Goal: Task Accomplishment & Management: Manage account settings

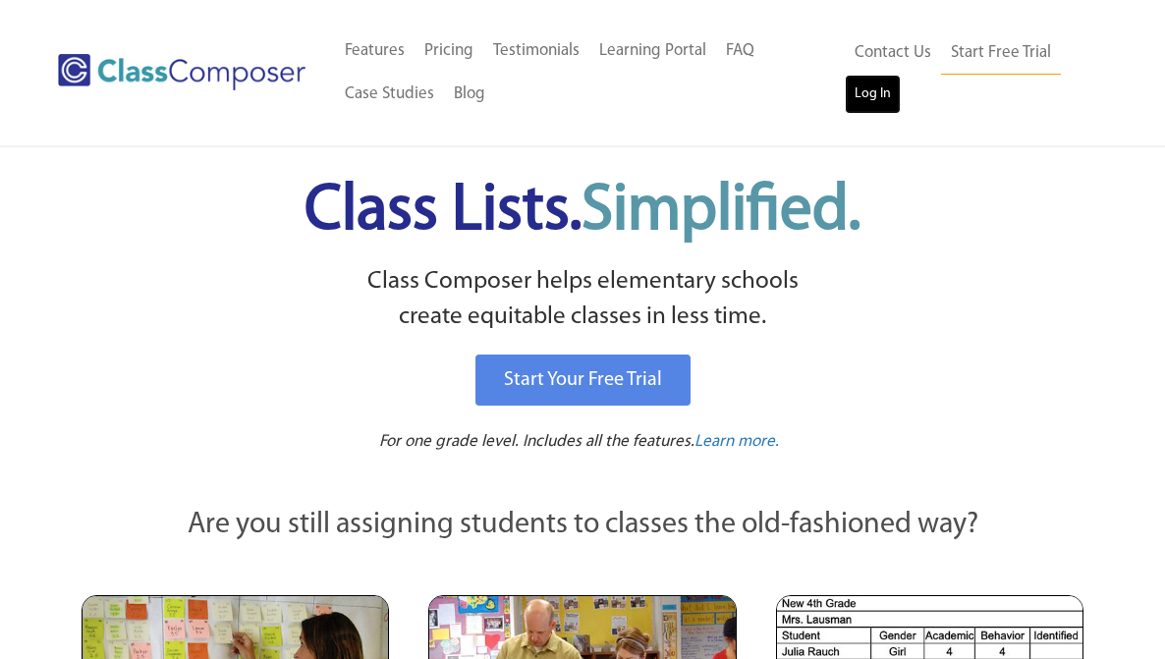
click at [885, 86] on link "Log In" at bounding box center [873, 94] width 56 height 39
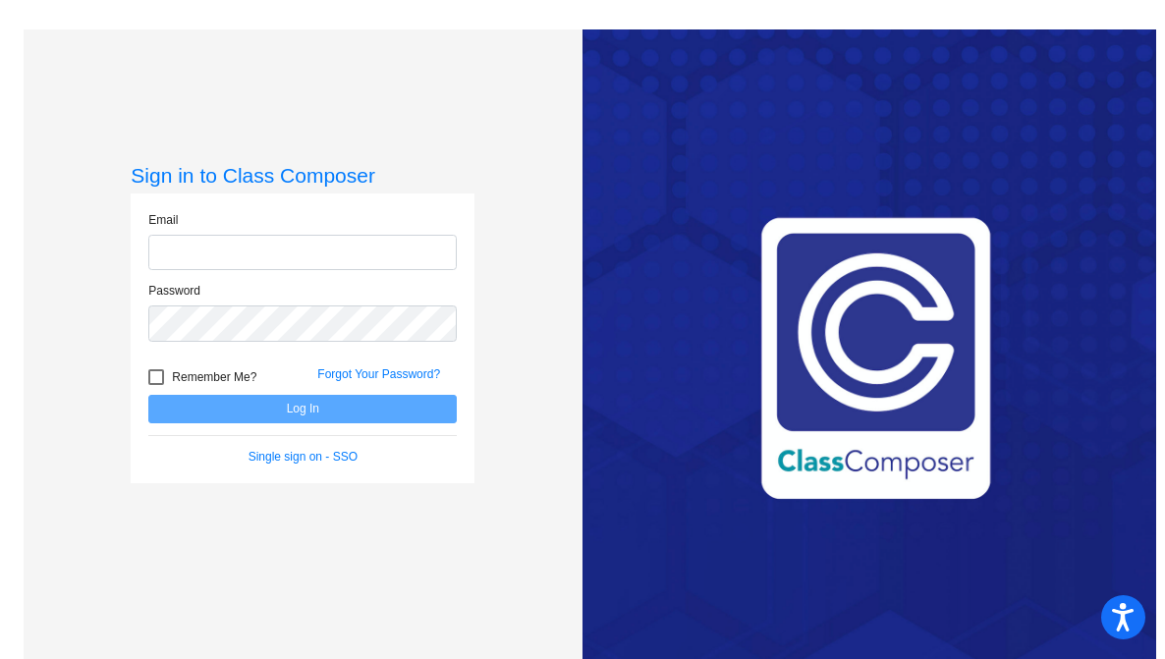
type input "[PERSON_NAME][EMAIL_ADDRESS][DOMAIN_NAME]"
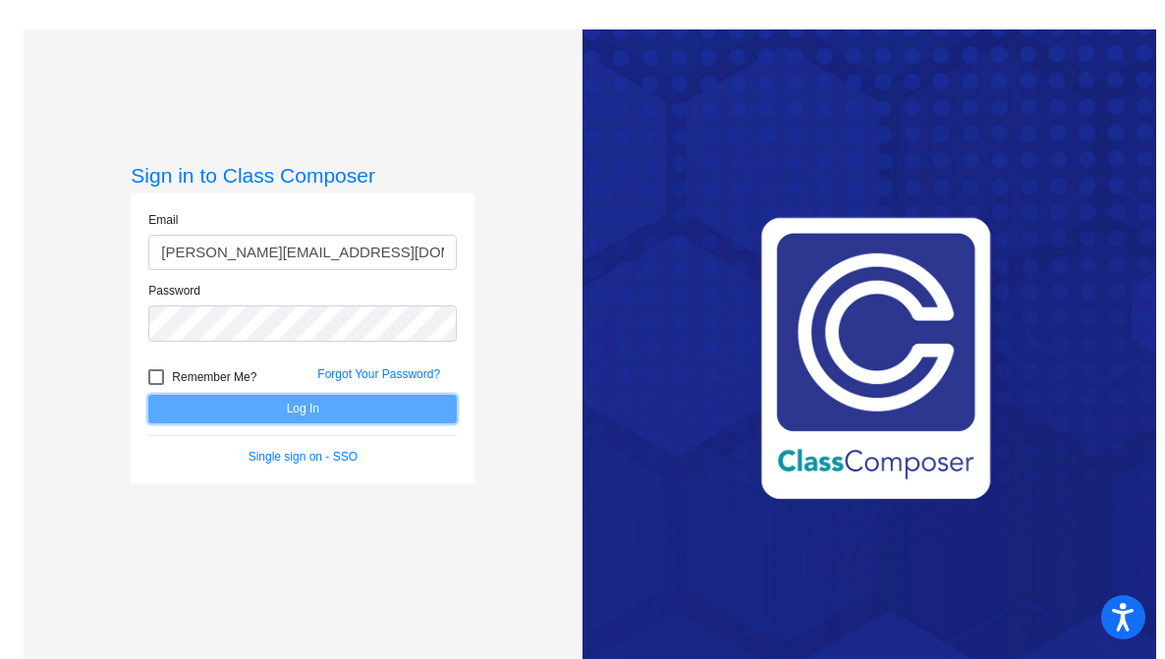
click at [322, 414] on button "Log In" at bounding box center [302, 409] width 309 height 28
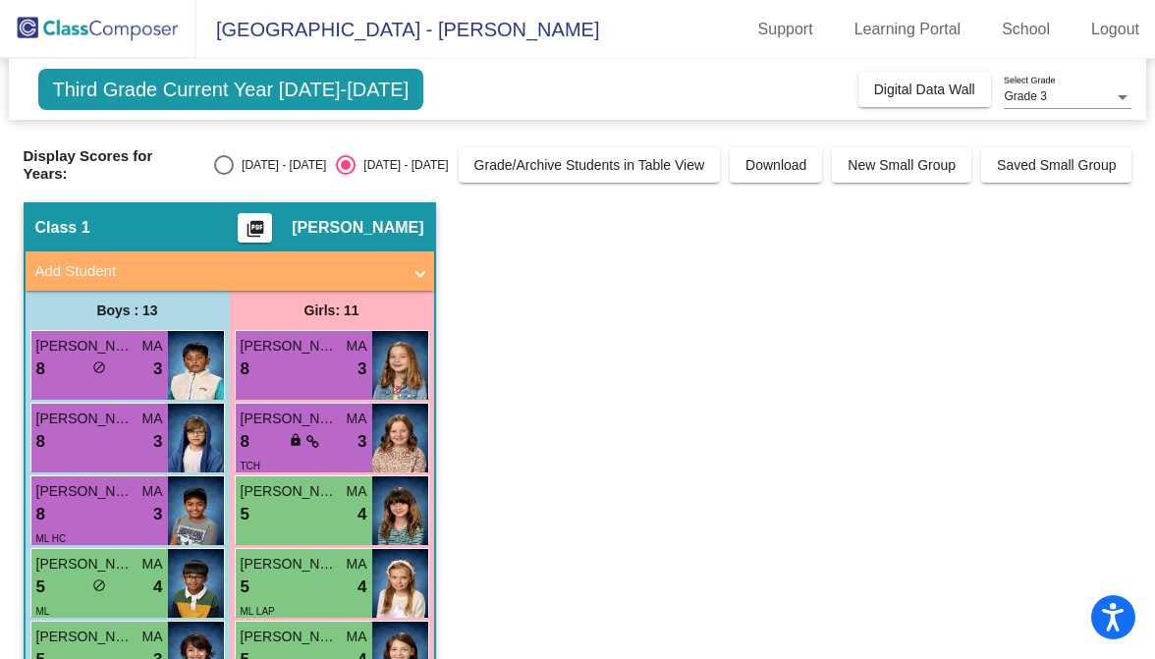
click at [219, 170] on div "Select an option" at bounding box center [224, 165] width 20 height 20
click at [223, 175] on input "2023 - 2024" at bounding box center [223, 175] width 1 height 1
radio input "true"
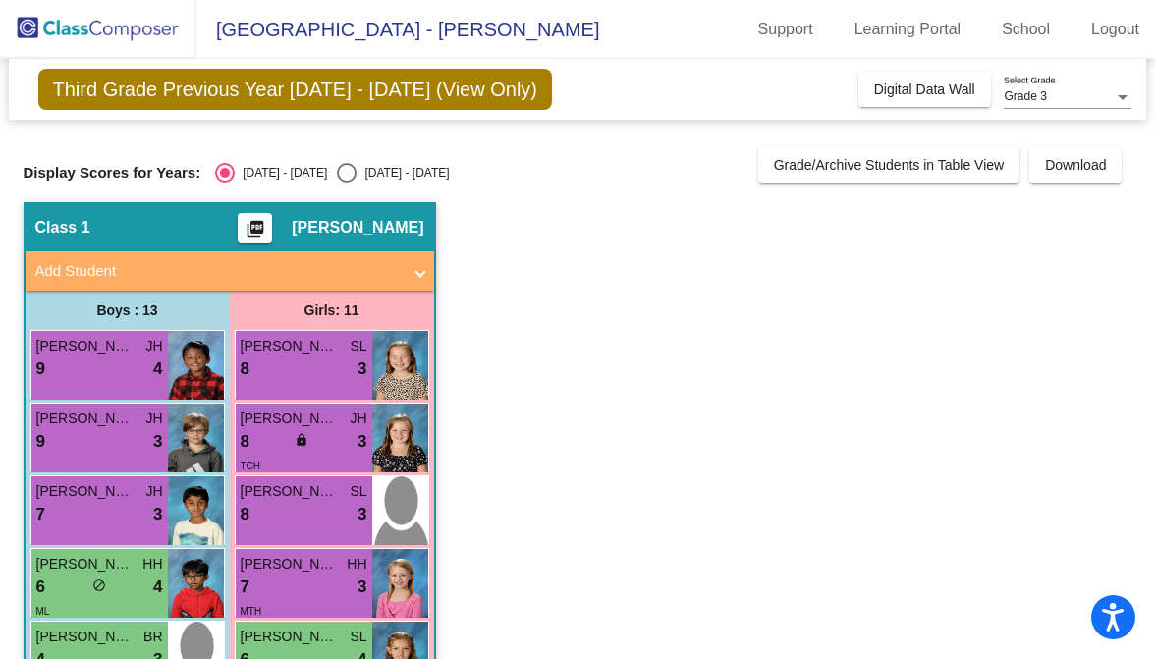
click at [357, 181] on div "2024 - 2025" at bounding box center [403, 173] width 92 height 18
click at [346, 183] on input "2024 - 2025" at bounding box center [346, 183] width 1 height 1
radio input "true"
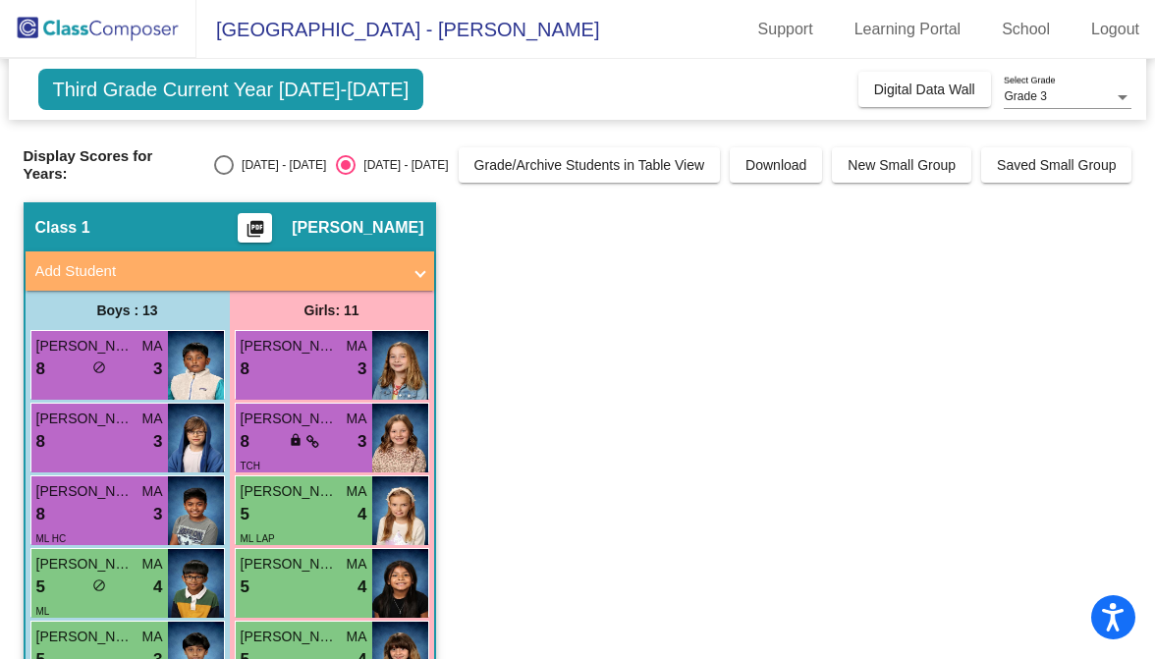
click at [1102, 97] on div "Grade 3" at bounding box center [1059, 97] width 110 height 14
click at [1102, 97] on span "Grade 3" at bounding box center [1068, 97] width 128 height 35
click at [1096, 25] on link "Logout" at bounding box center [1116, 29] width 80 height 31
